Goal: Transaction & Acquisition: Obtain resource

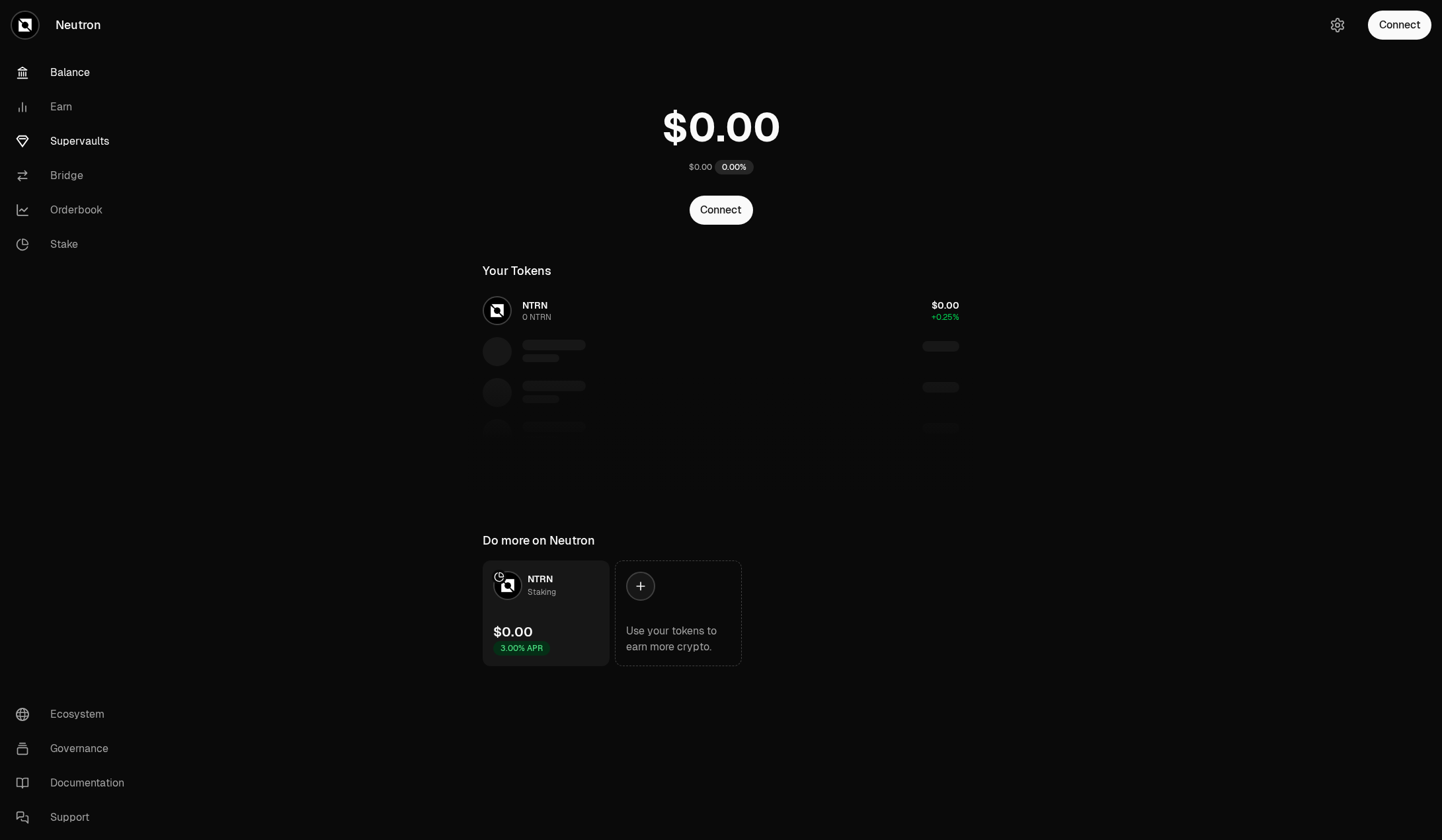
click at [61, 133] on link "Supervaults" at bounding box center [74, 141] width 137 height 34
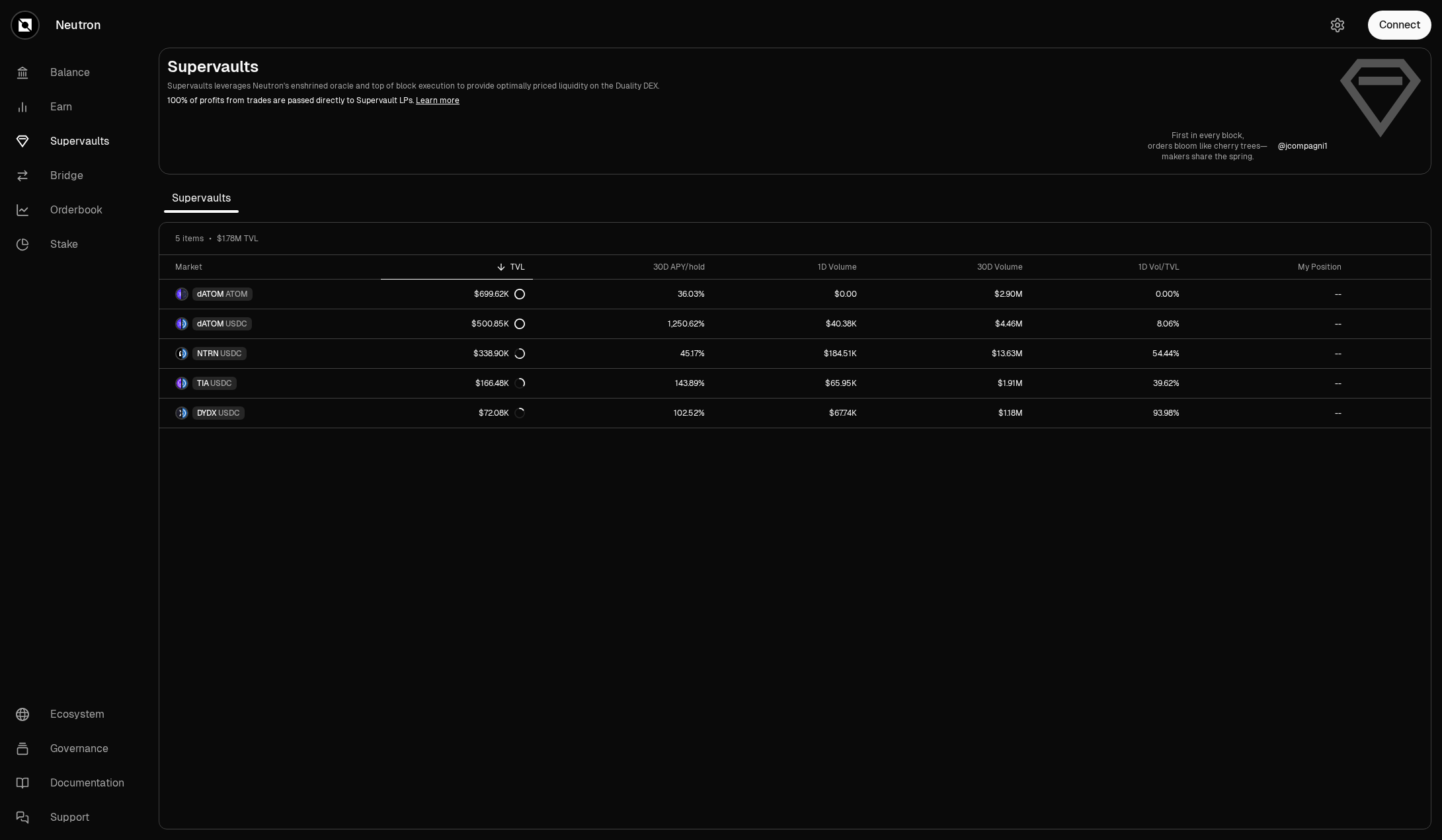
click at [517, 589] on div "Market TVL 30D APY/hold 1D Volume 30D Volume 1D Vol/TVL My Position dATOM ATOM …" at bounding box center [795, 542] width 1272 height 574
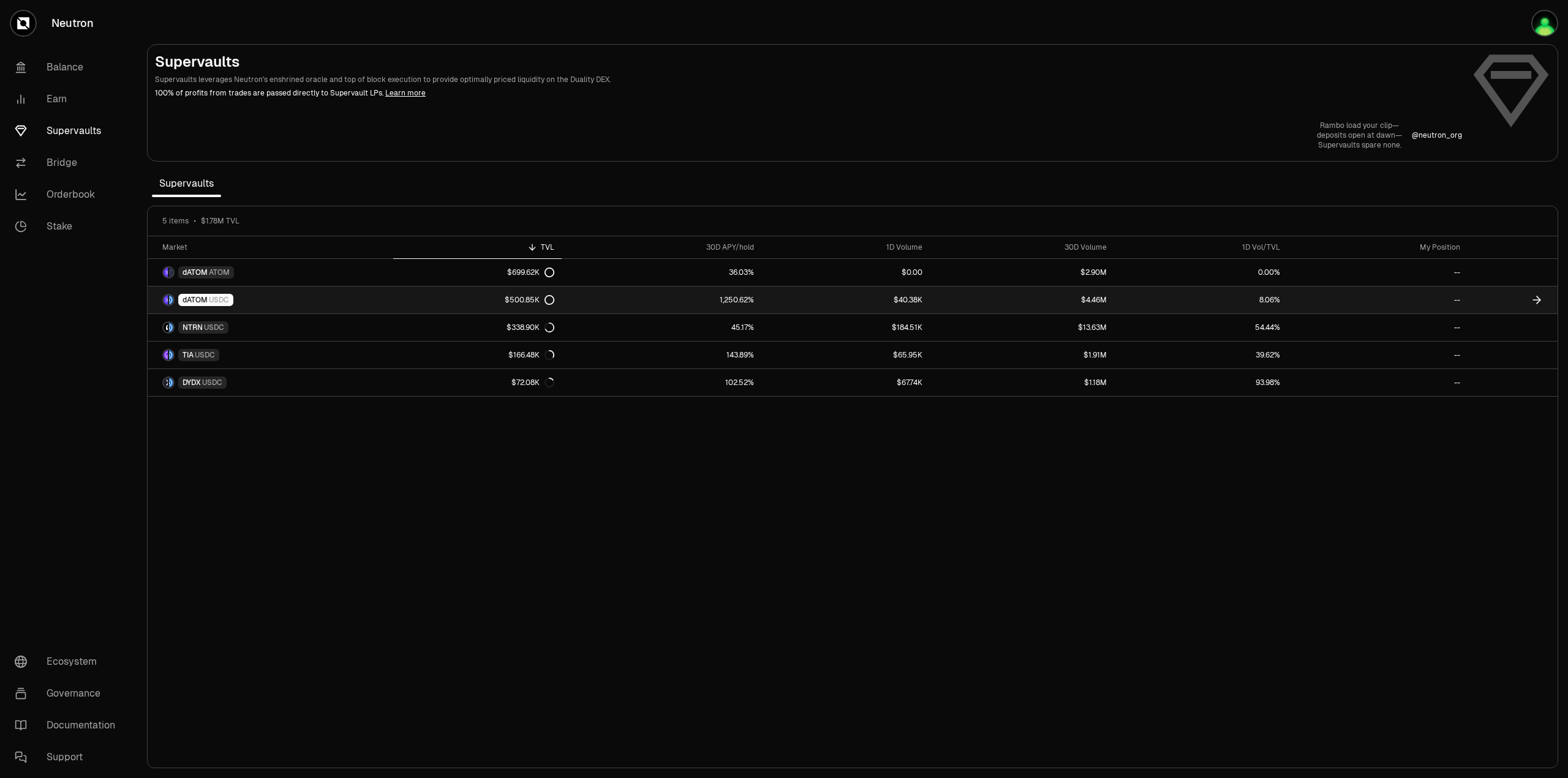
click at [717, 297] on link "1,250.62%" at bounding box center [661, 300] width 199 height 27
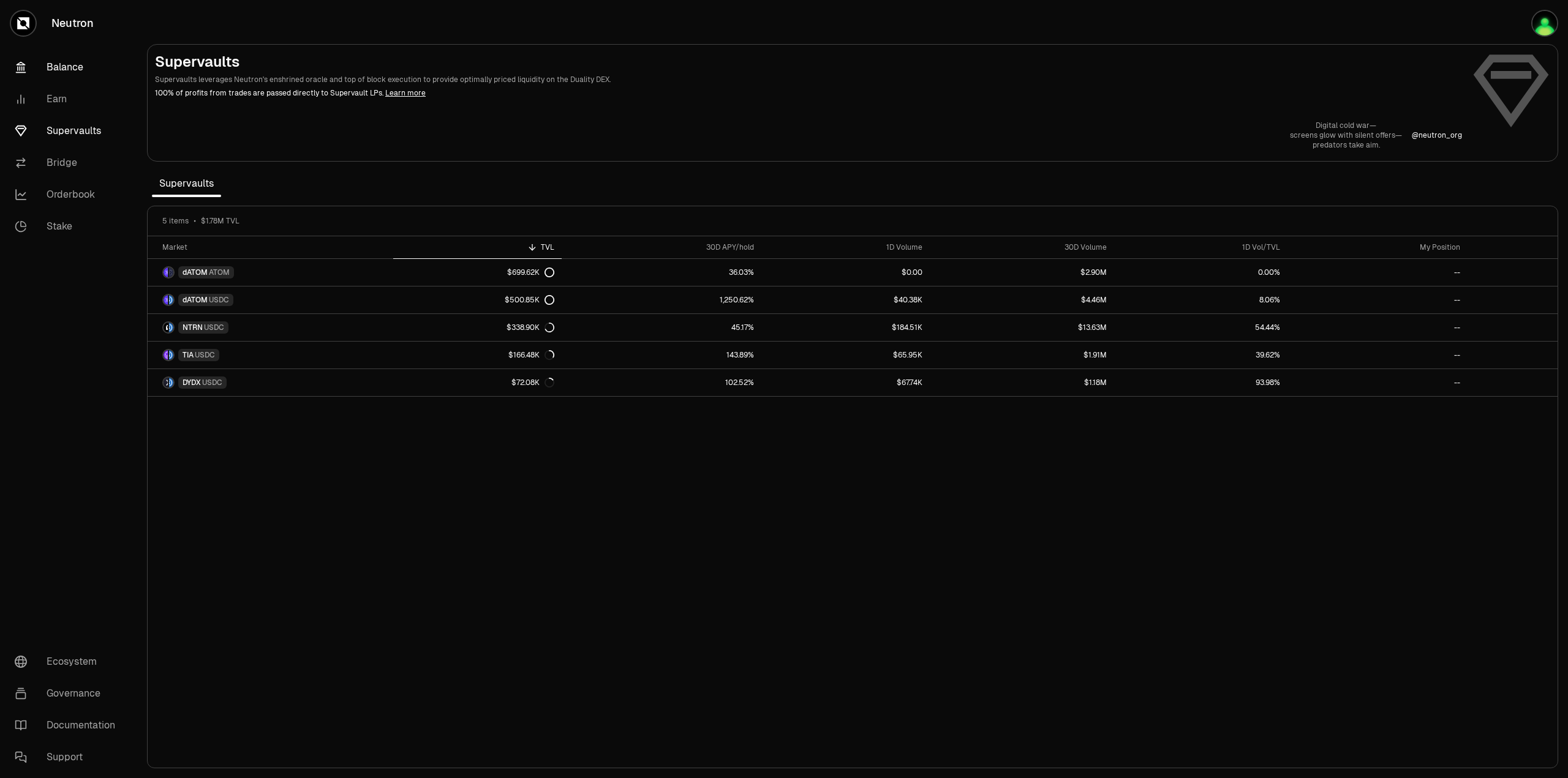
click at [58, 53] on link "Balance" at bounding box center [68, 67] width 127 height 32
